Goal: Check status: Check status

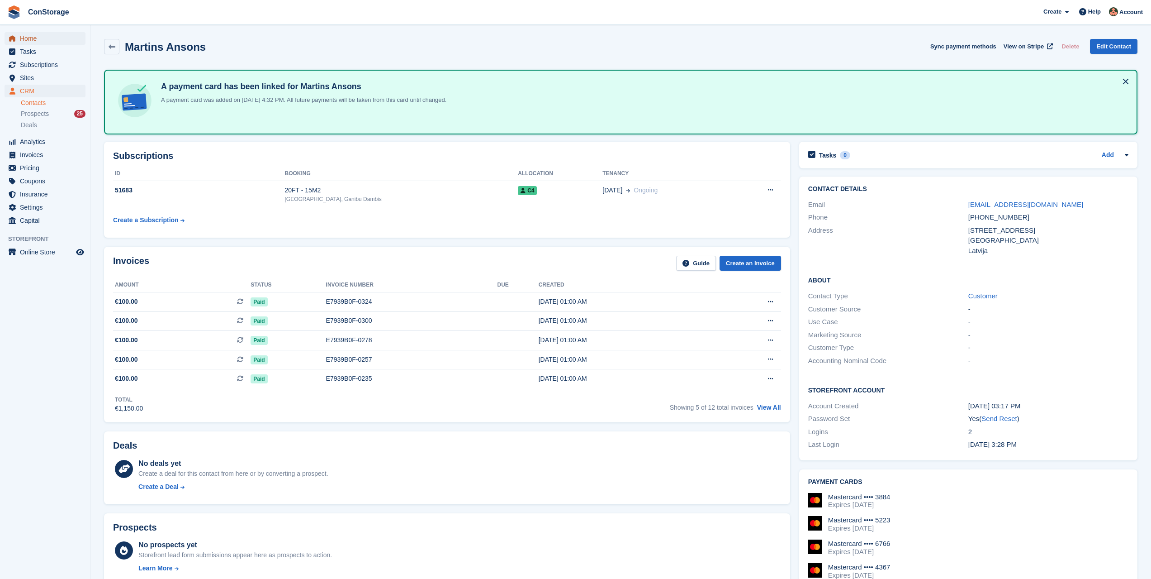
click at [45, 39] on span "Home" at bounding box center [47, 38] width 54 height 13
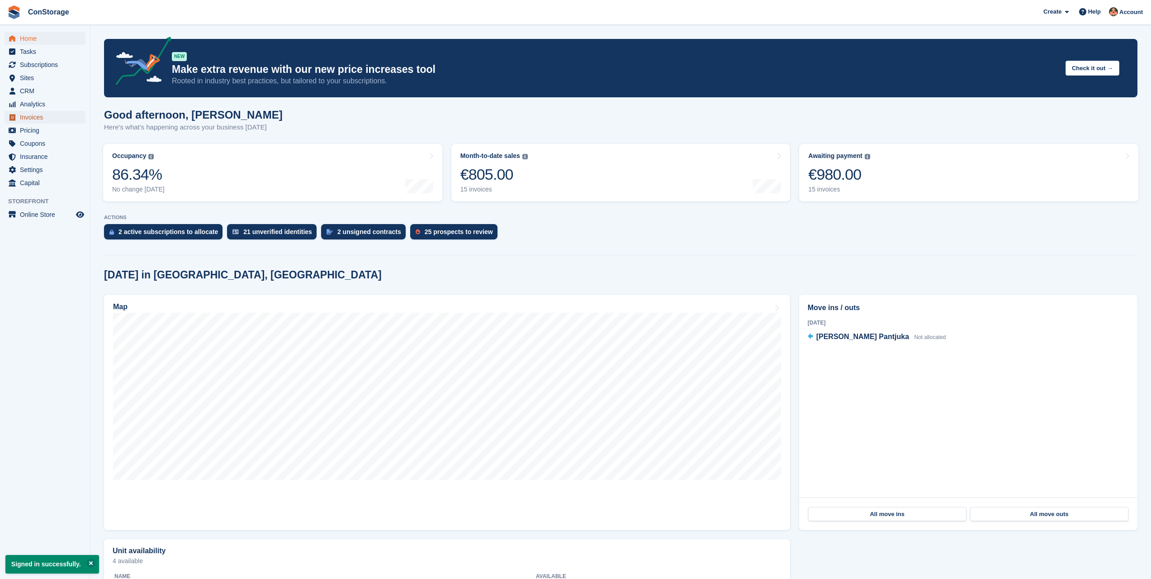
click at [36, 115] on span "Invoices" at bounding box center [47, 117] width 54 height 13
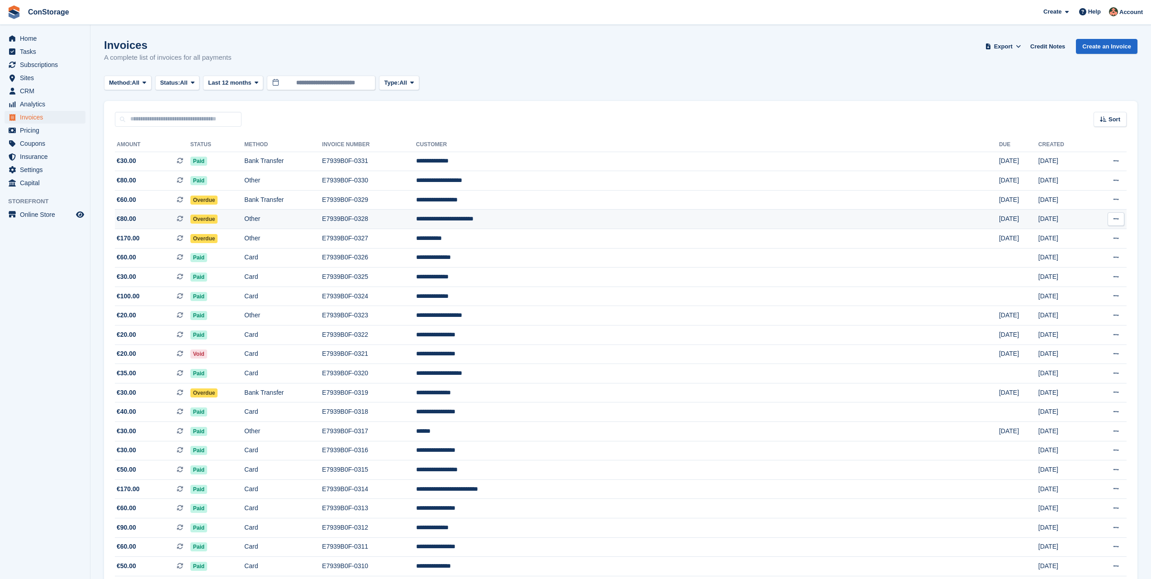
click at [245, 219] on td "Overdue" at bounding box center [217, 218] width 54 height 19
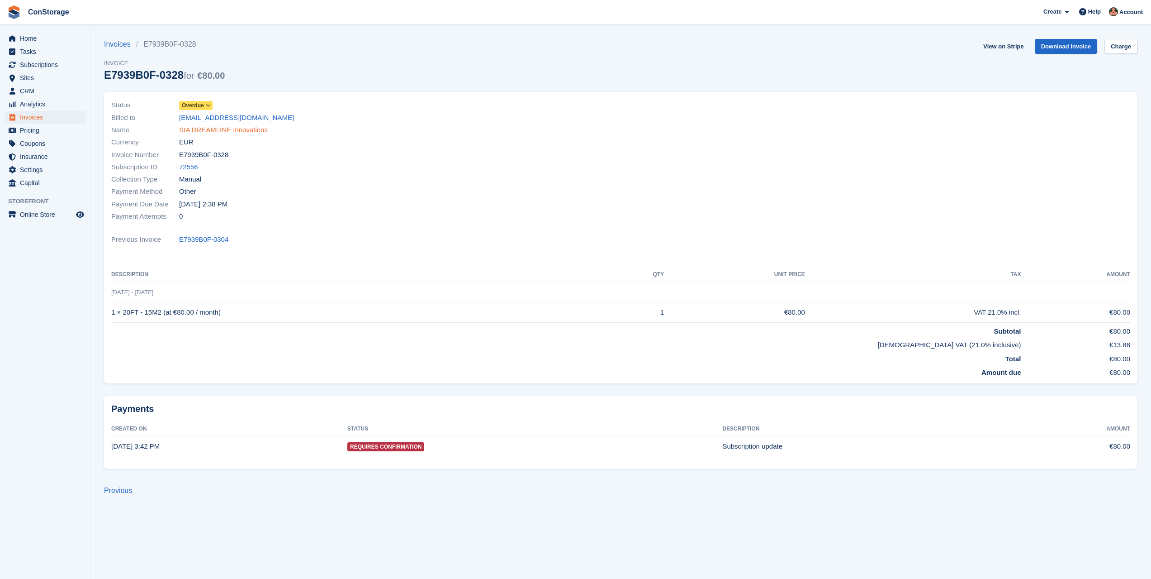
click at [218, 127] on link "SIA DREAMLINE Innovations" at bounding box center [223, 130] width 89 height 10
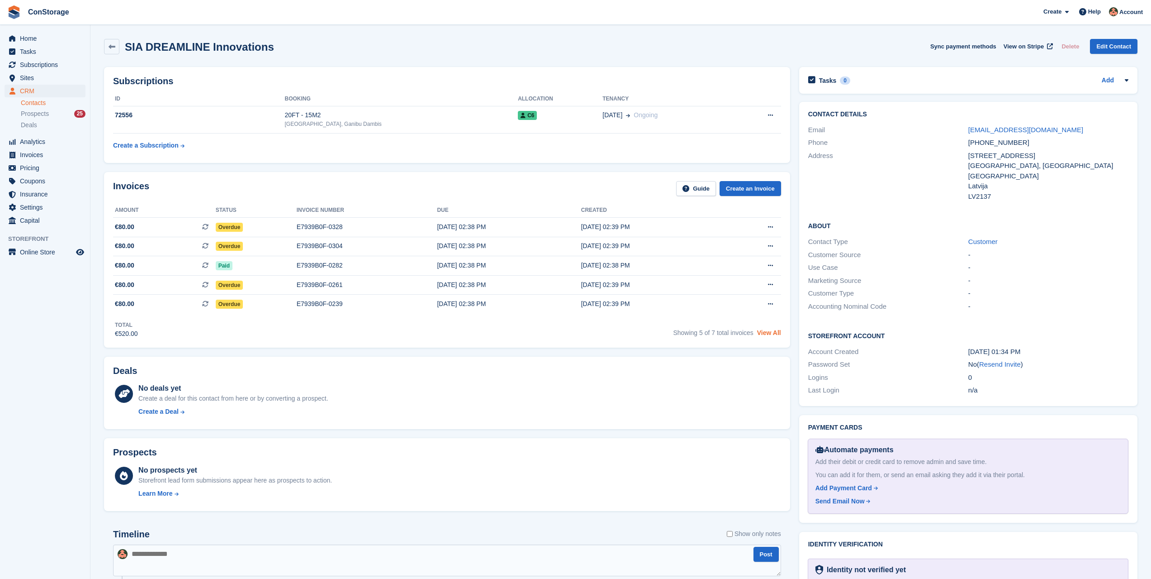
click at [765, 333] on link "View All" at bounding box center [769, 332] width 24 height 7
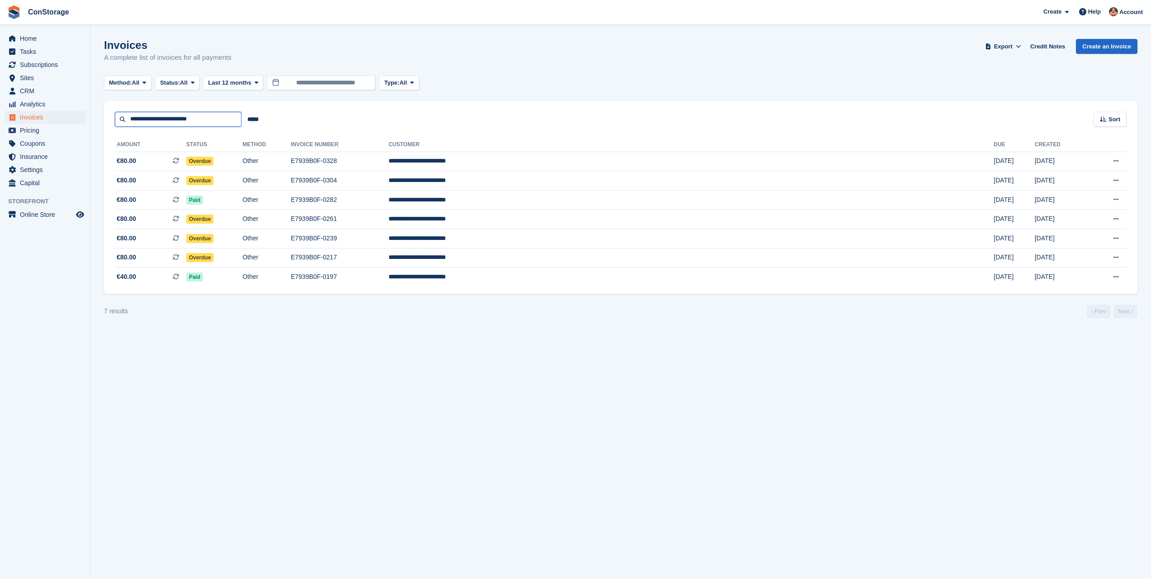
drag, startPoint x: 207, startPoint y: 119, endPoint x: 100, endPoint y: 119, distance: 107.2
click at [97, 119] on section "Invoices A complete list of invoices for all payments Export Export Invoices Ex…" at bounding box center [620, 289] width 1061 height 579
click at [328, 341] on section "Invoices A complete list of invoices for all payments Export Export Invoices Ex…" at bounding box center [620, 289] width 1061 height 579
click at [612, 517] on section "Invoices A complete list of invoices for all payments Export Export Invoices Ex…" at bounding box center [620, 289] width 1061 height 579
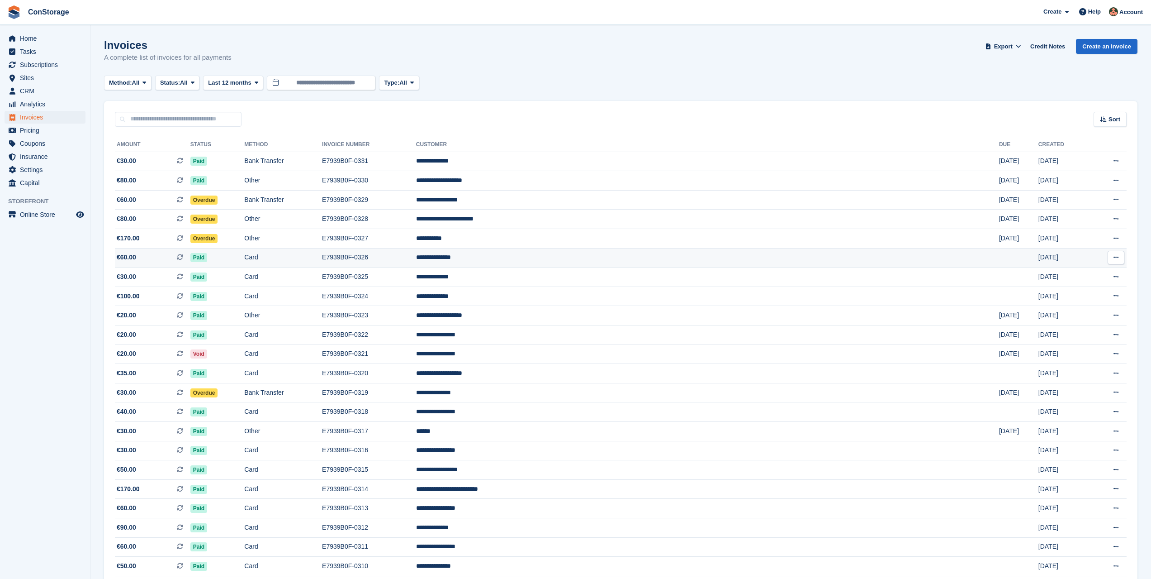
drag, startPoint x: 275, startPoint y: 237, endPoint x: 332, endPoint y: 248, distance: 58.6
click at [245, 237] on td "Overdue" at bounding box center [217, 238] width 54 height 19
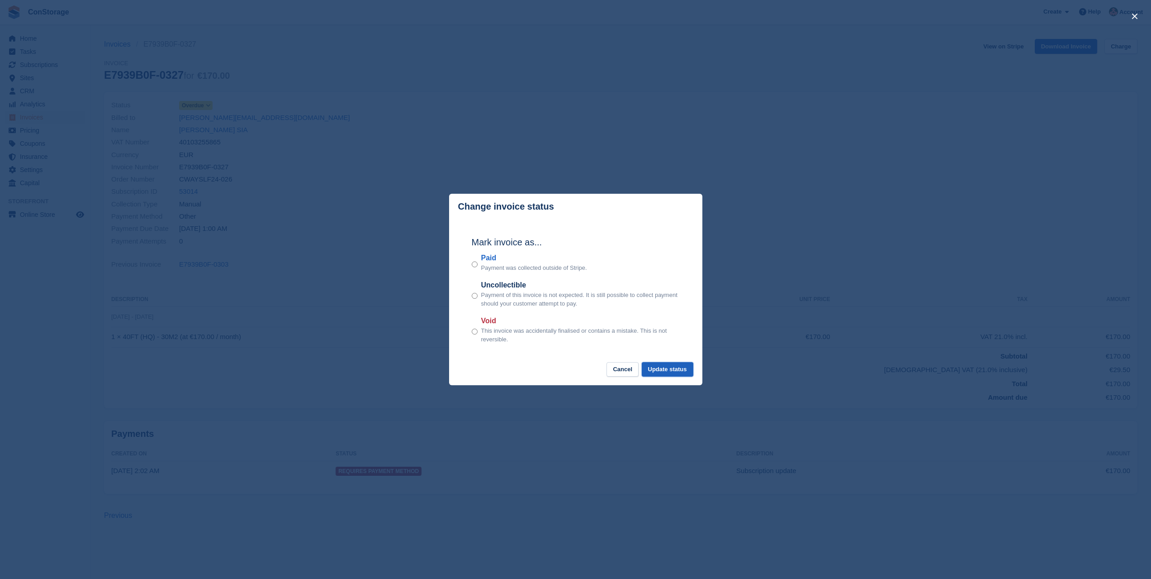
click at [682, 370] on button "Update status" at bounding box center [668, 369] width 52 height 15
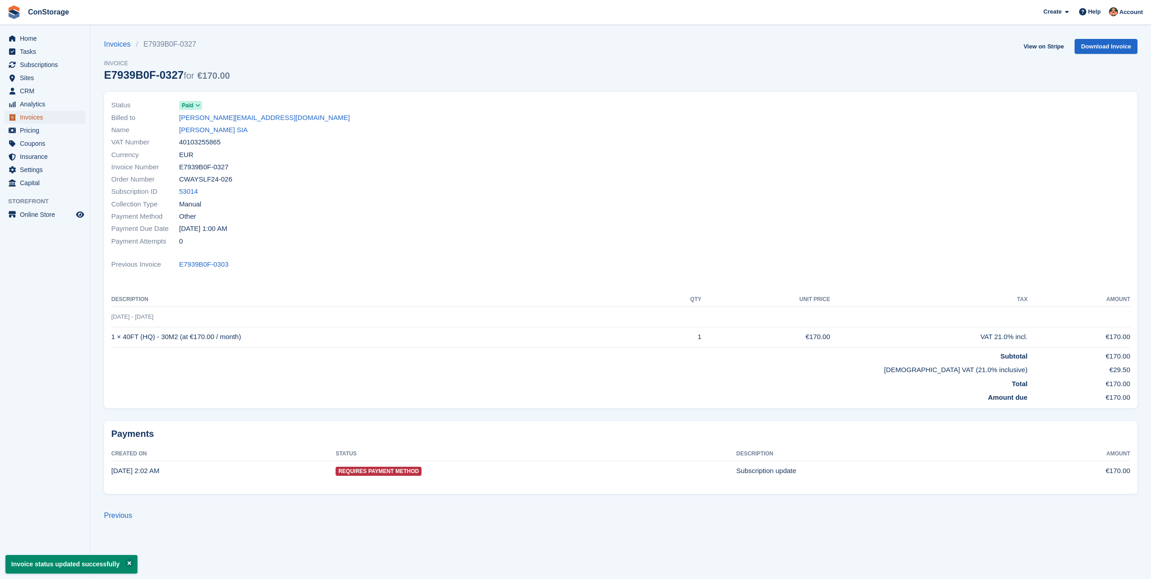
click at [45, 115] on span "Invoices" at bounding box center [47, 117] width 54 height 13
